Goal: Transaction & Acquisition: Purchase product/service

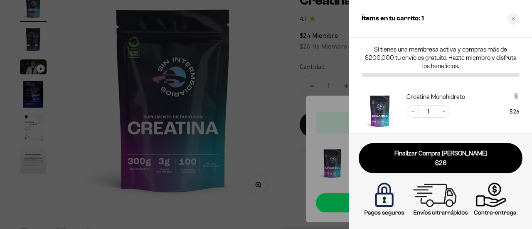
click at [329, 100] on div at bounding box center [266, 114] width 532 height 229
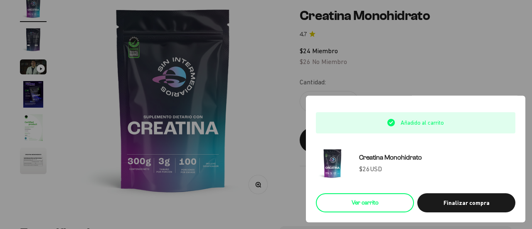
click at [399, 201] on link "Ver carrito" at bounding box center [365, 202] width 98 height 19
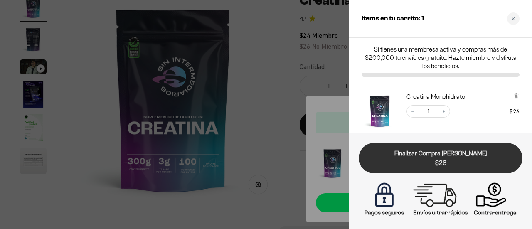
click at [479, 162] on span "$26" at bounding box center [440, 163] width 152 height 10
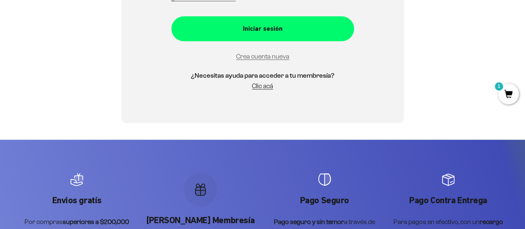
scroll to position [278, 0]
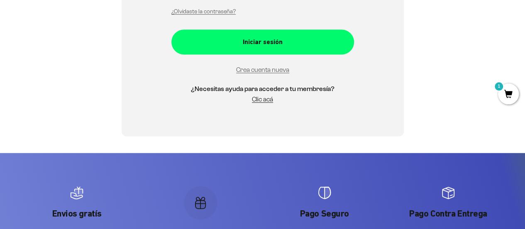
click at [508, 96] on span "1" at bounding box center [508, 93] width 21 height 21
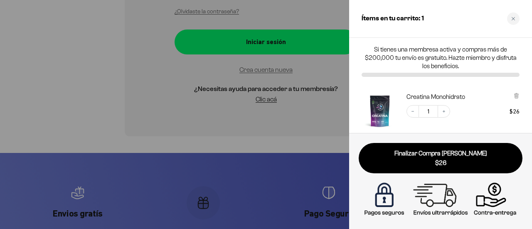
click at [393, 111] on img "Creatina Monohidrato" at bounding box center [379, 111] width 37 height 37
click at [279, 105] on div at bounding box center [266, 114] width 532 height 229
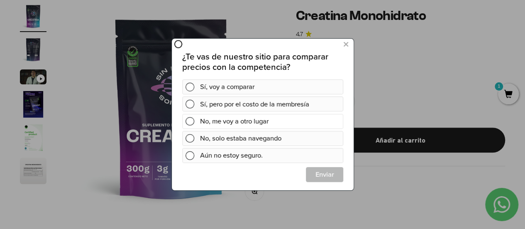
drag, startPoint x: 298, startPoint y: 80, endPoint x: 226, endPoint y: 123, distance: 83.2
